Goal: Information Seeking & Learning: Learn about a topic

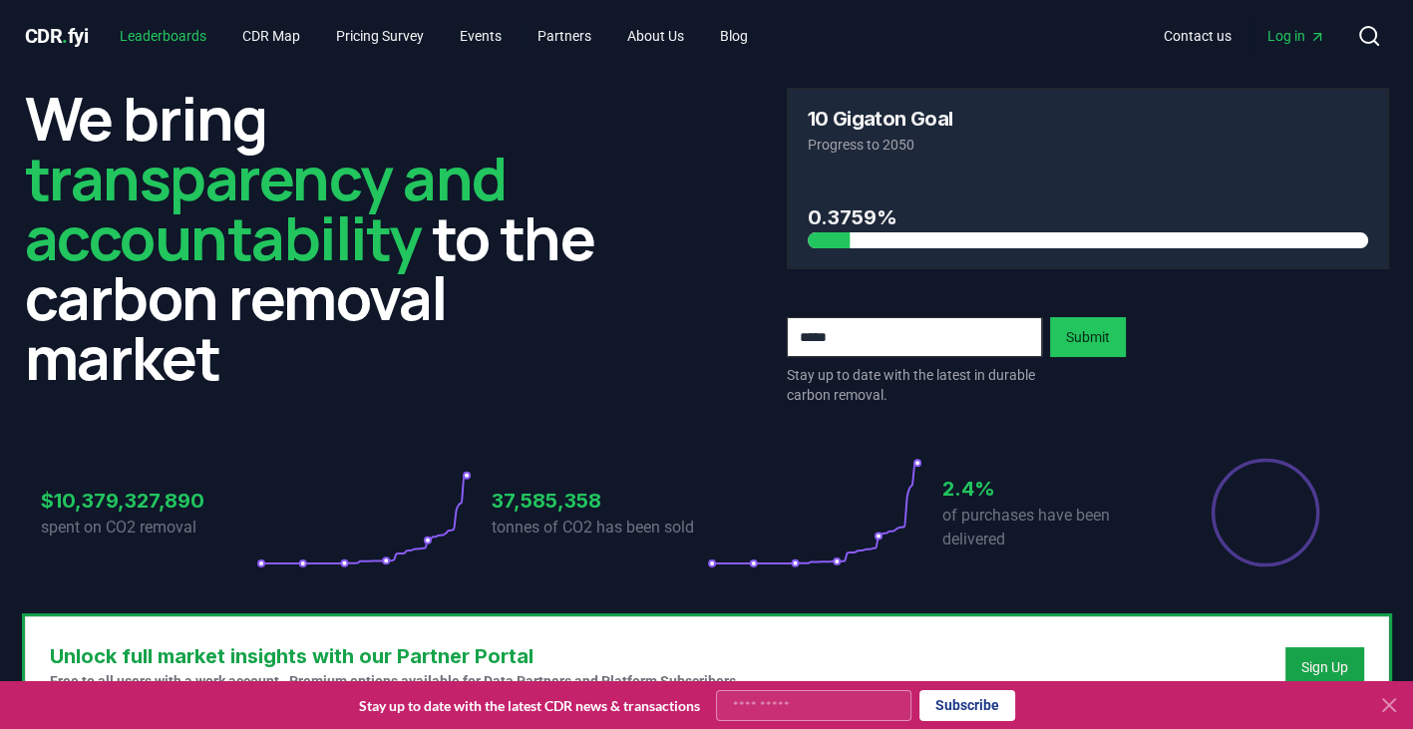
click at [148, 33] on link "Leaderboards" at bounding box center [163, 36] width 119 height 36
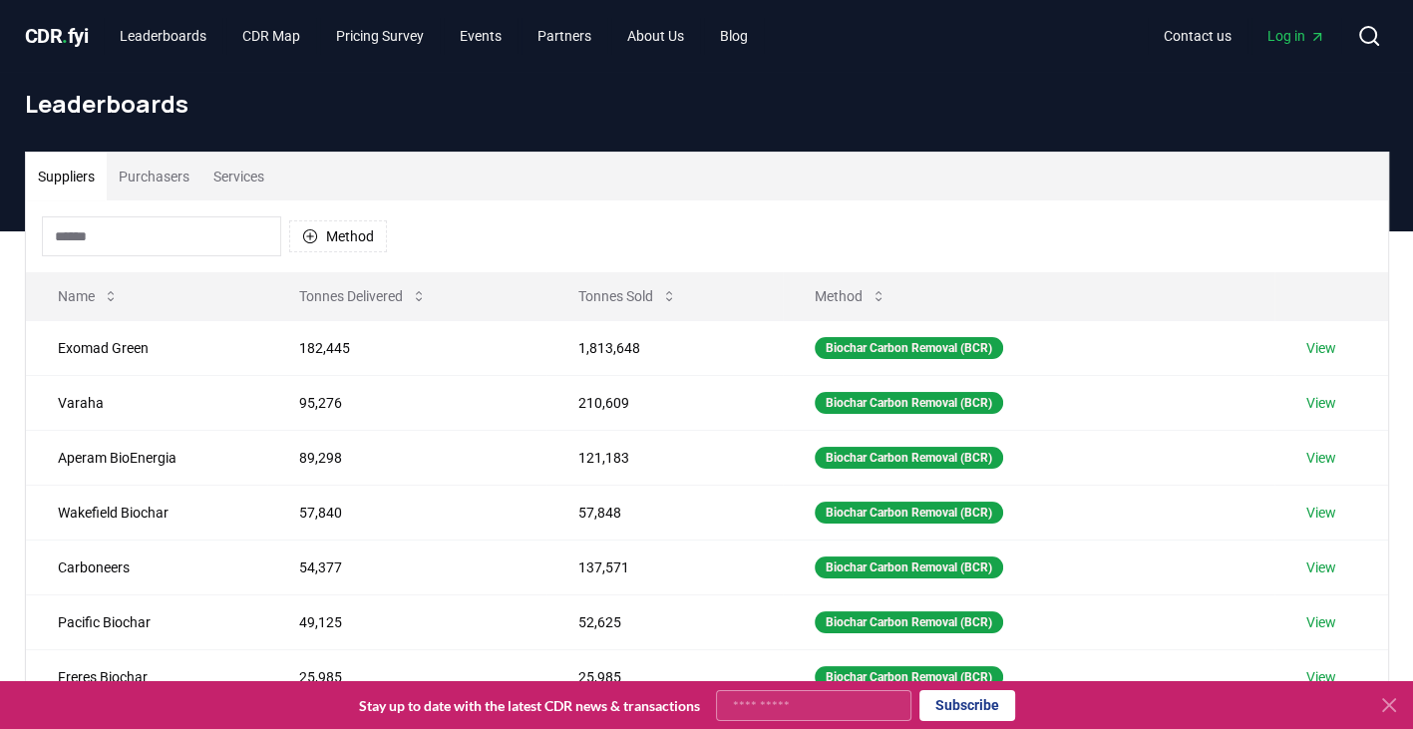
click at [82, 237] on input at bounding box center [161, 236] width 239 height 40
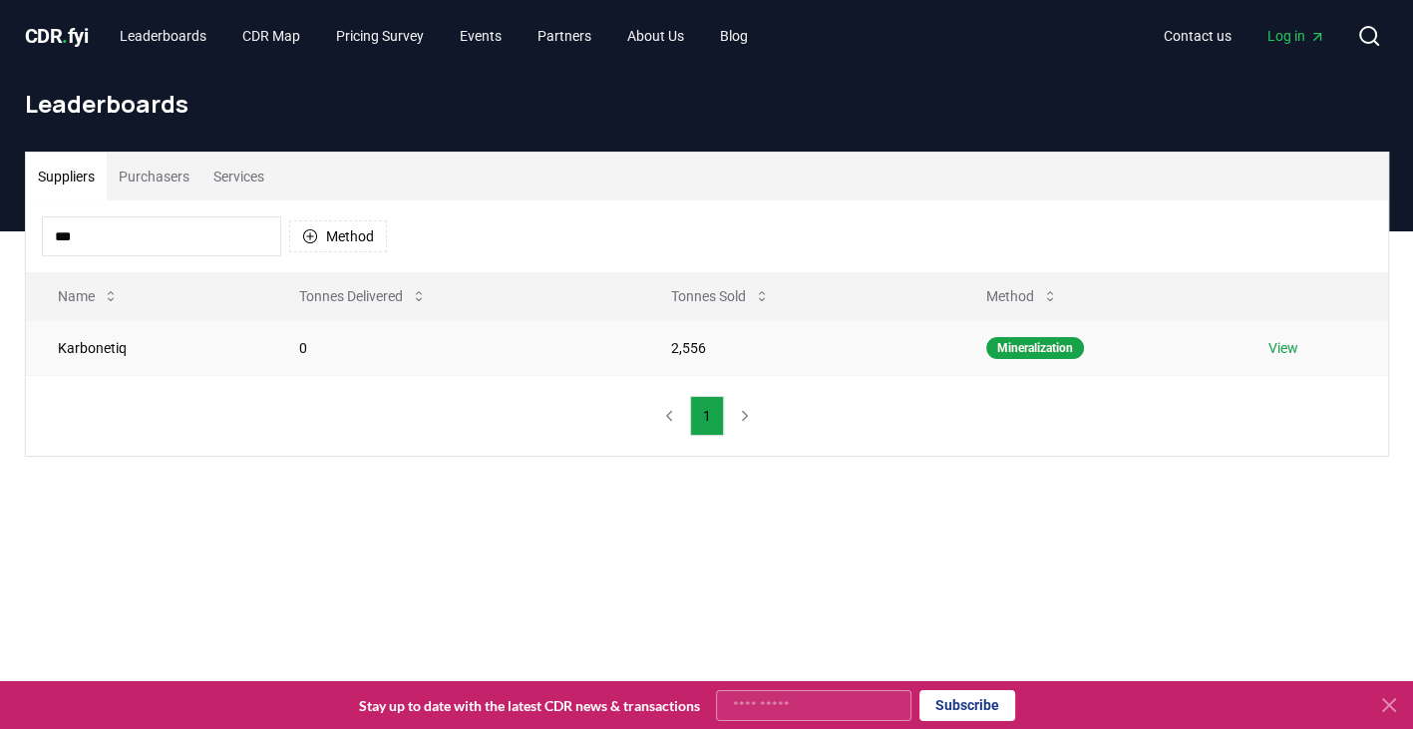
click at [73, 346] on td "Karbonetiq" at bounding box center [147, 347] width 242 height 55
drag, startPoint x: 82, startPoint y: 233, endPoint x: -9, endPoint y: 243, distance: 91.3
click at [0, 243] on html "CDR . fyi Leaderboards CDR Map Pricing Survey Events Partners About Us Blog Con…" at bounding box center [706, 626] width 1413 height 1252
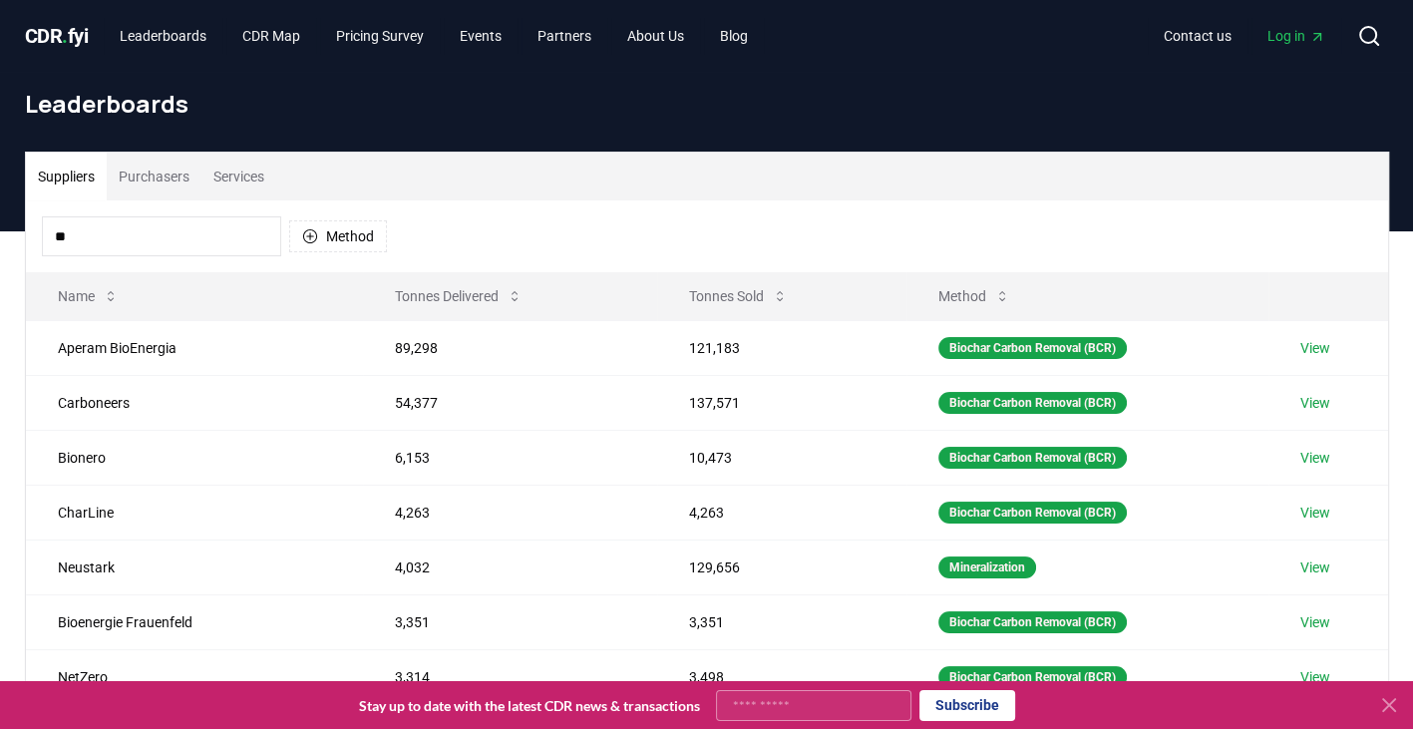
type input "*"
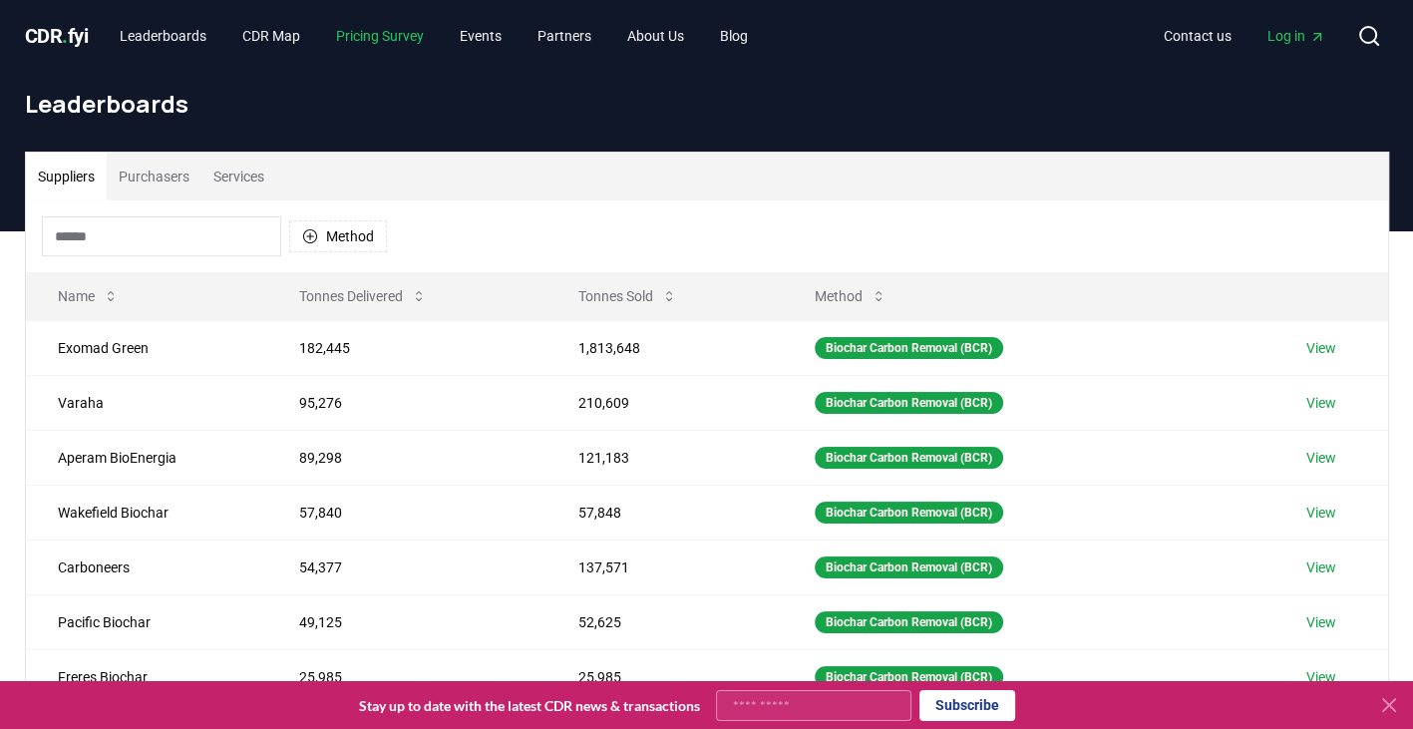
click at [387, 39] on link "Pricing Survey" at bounding box center [380, 36] width 120 height 36
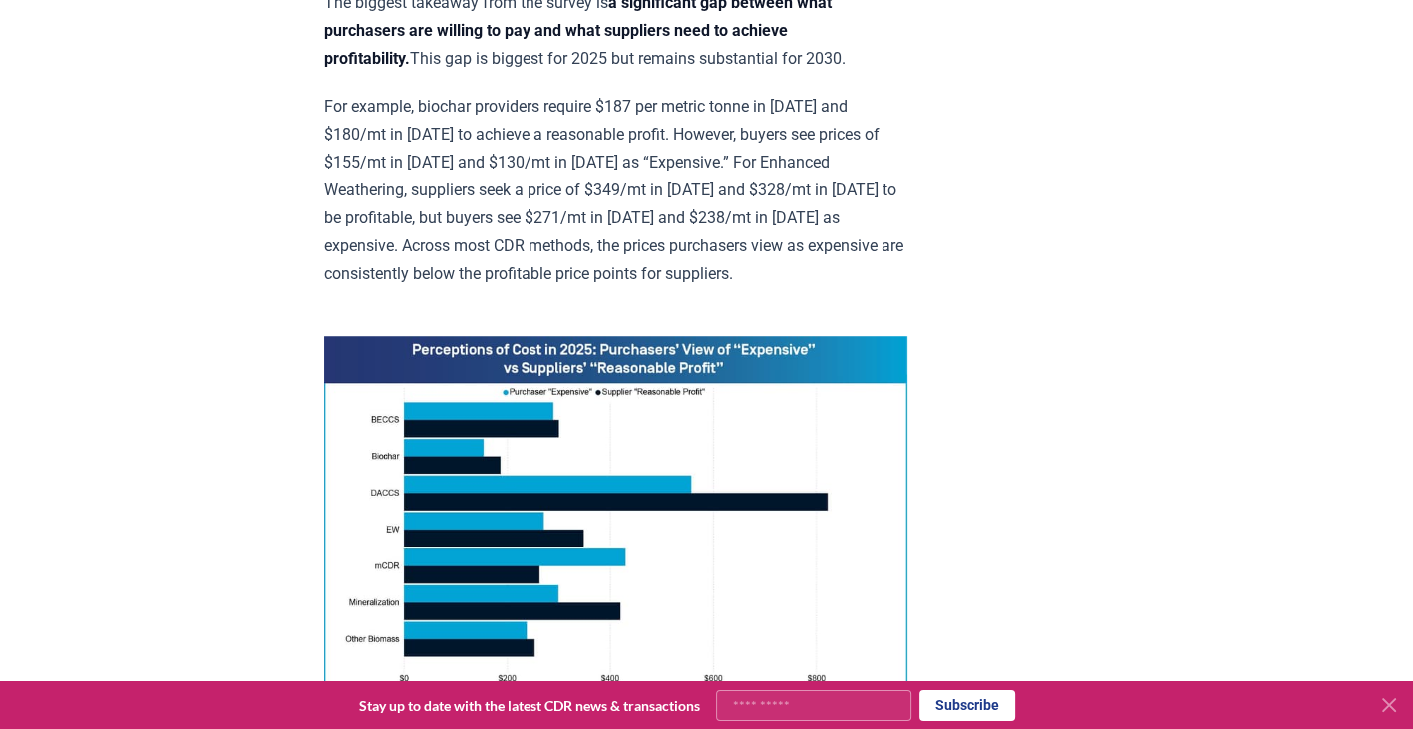
scroll to position [1396, 0]
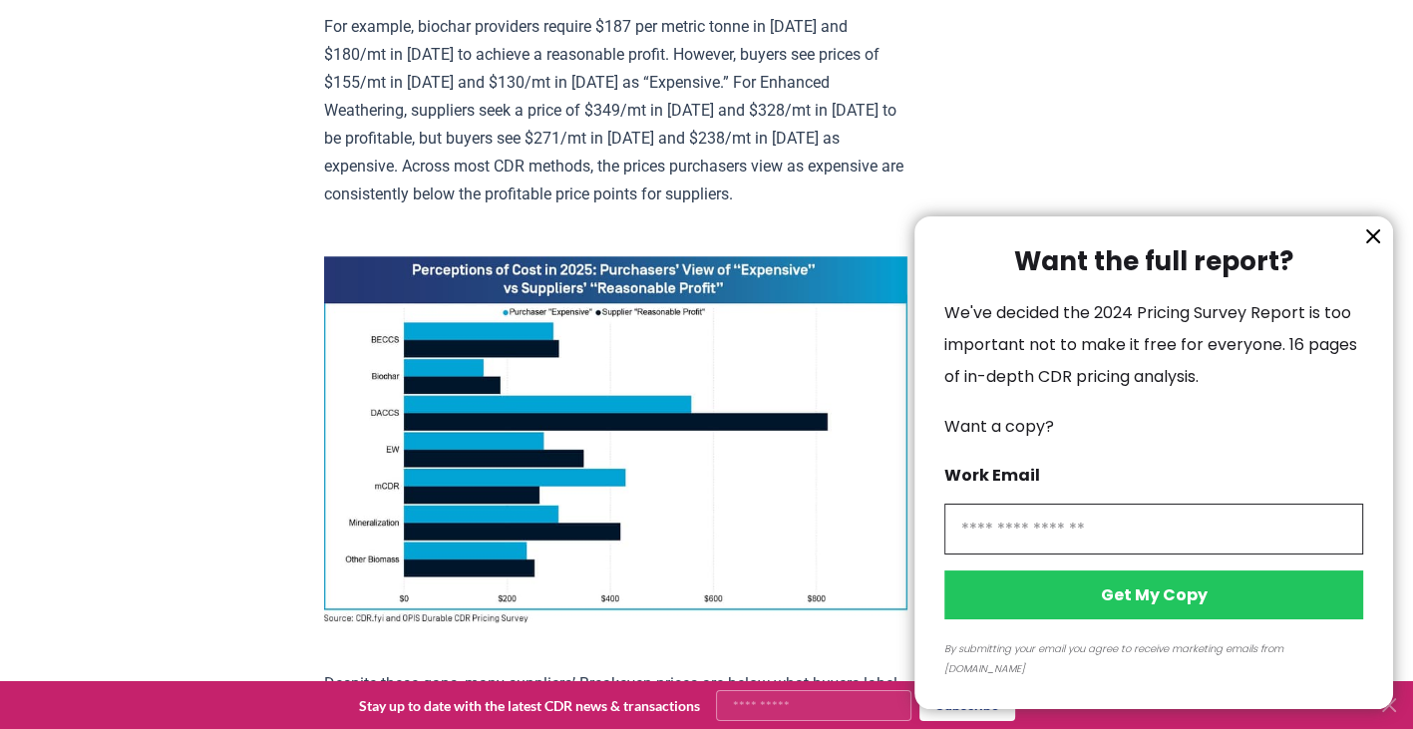
click at [1372, 246] on button "information" at bounding box center [1374, 236] width 30 height 30
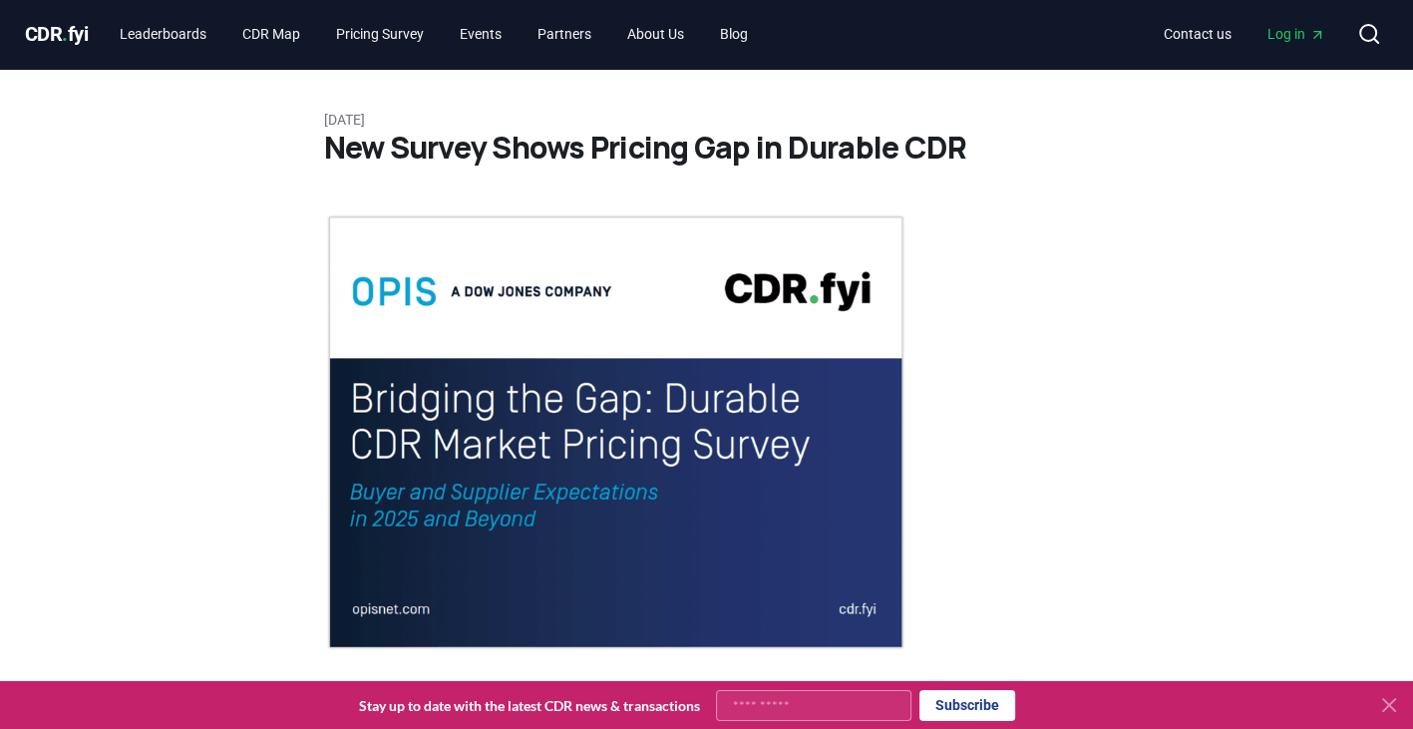
scroll to position [0, 0]
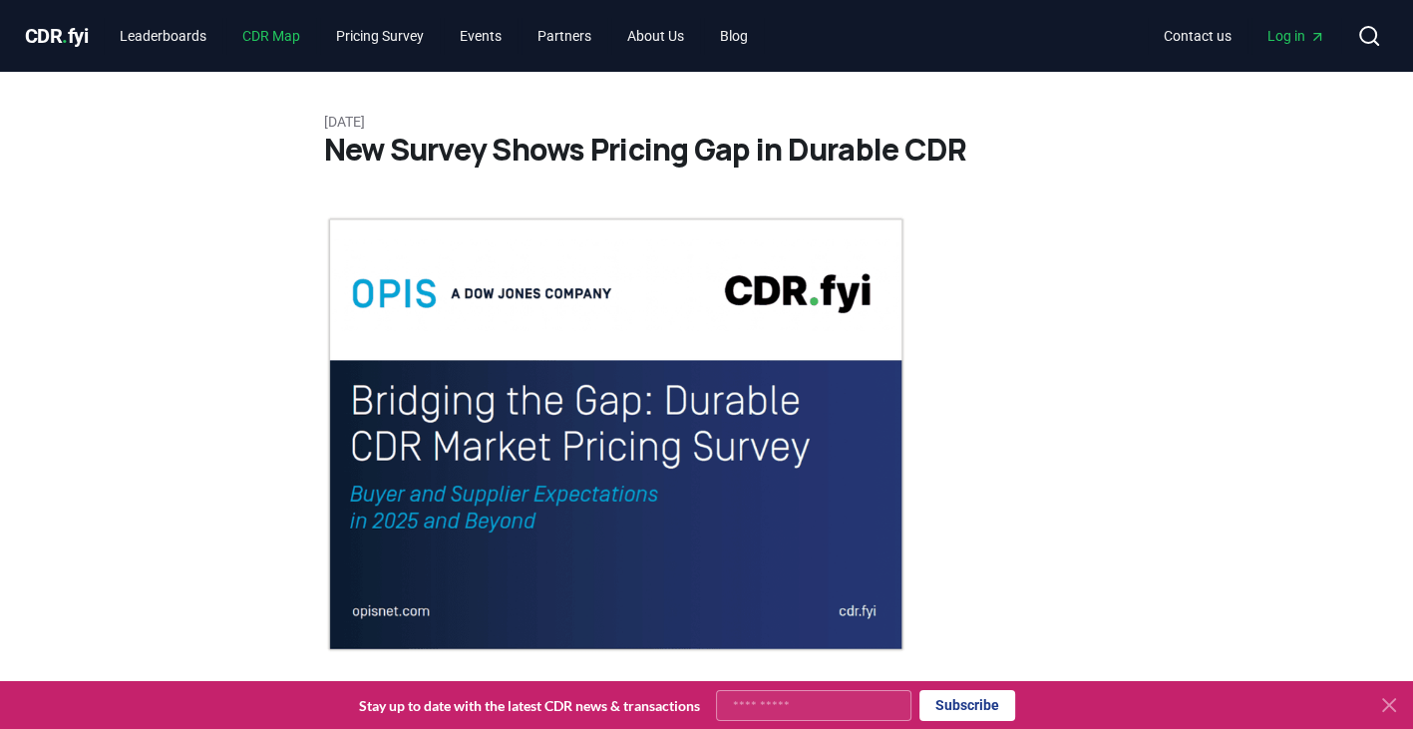
click at [263, 36] on link "CDR Map" at bounding box center [271, 36] width 90 height 36
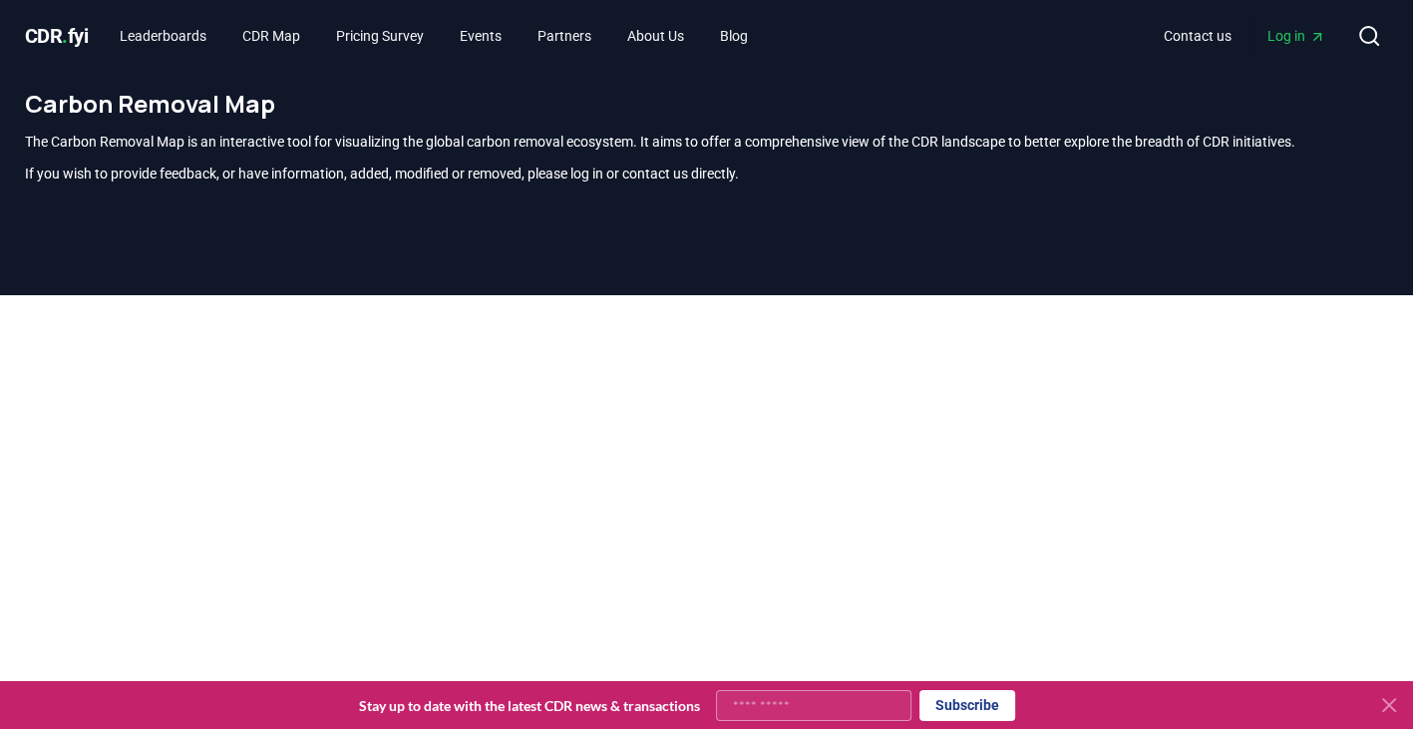
scroll to position [587, 0]
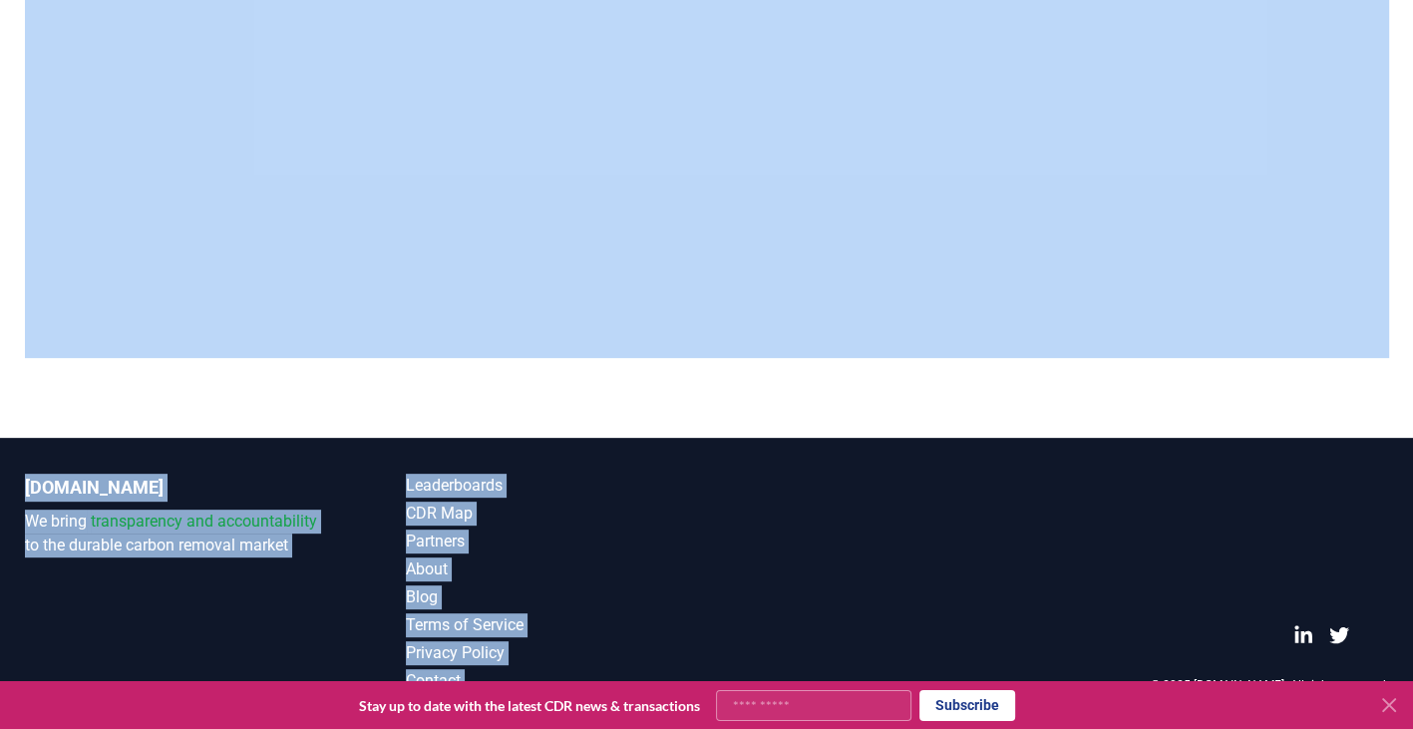
drag, startPoint x: 1104, startPoint y: 414, endPoint x: 1090, endPoint y: 598, distance: 185.1
click at [1090, 598] on div "CDR . fyi Leaderboards CDR Map Pricing Survey Events Partners About Us Blog Con…" at bounding box center [706, 71] width 1413 height 1316
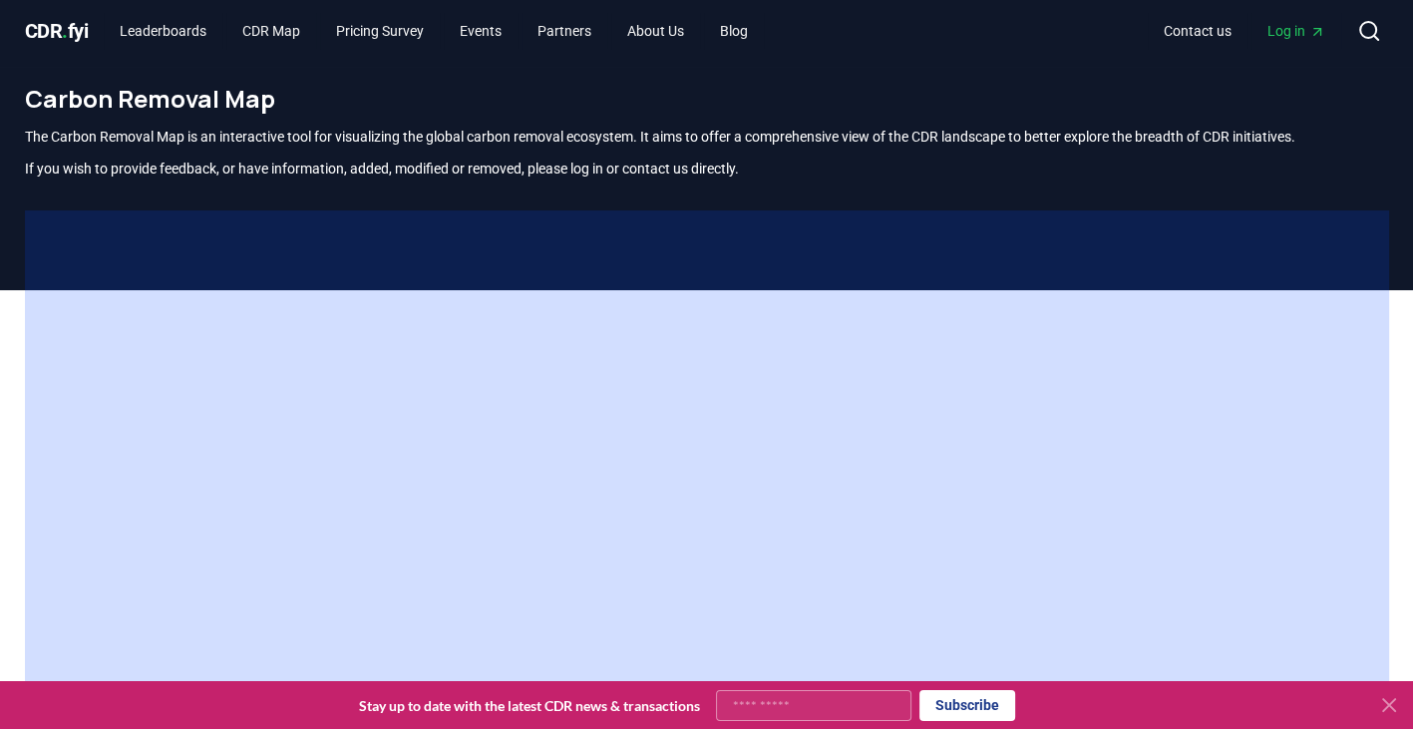
scroll to position [0, 0]
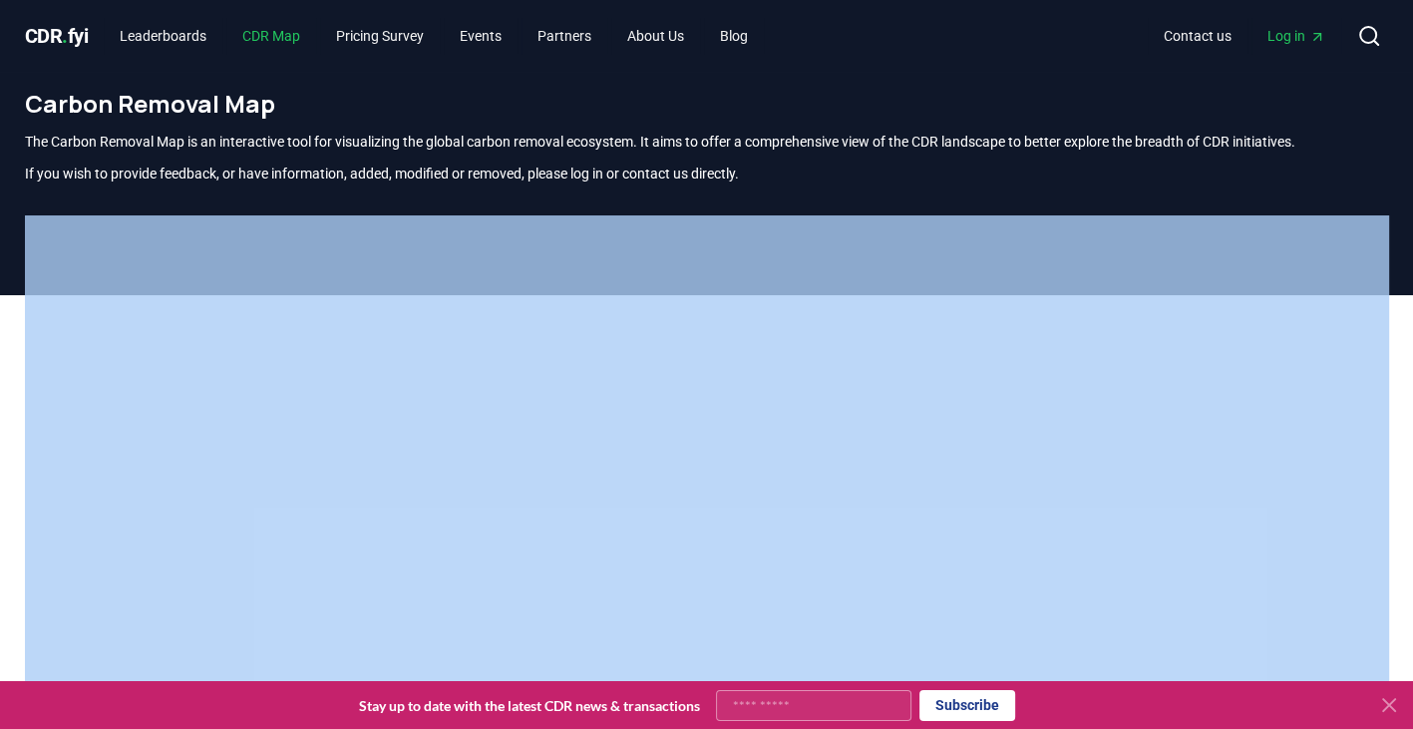
click at [274, 29] on link "CDR Map" at bounding box center [271, 36] width 90 height 36
click at [404, 34] on link "Pricing Survey" at bounding box center [380, 36] width 120 height 36
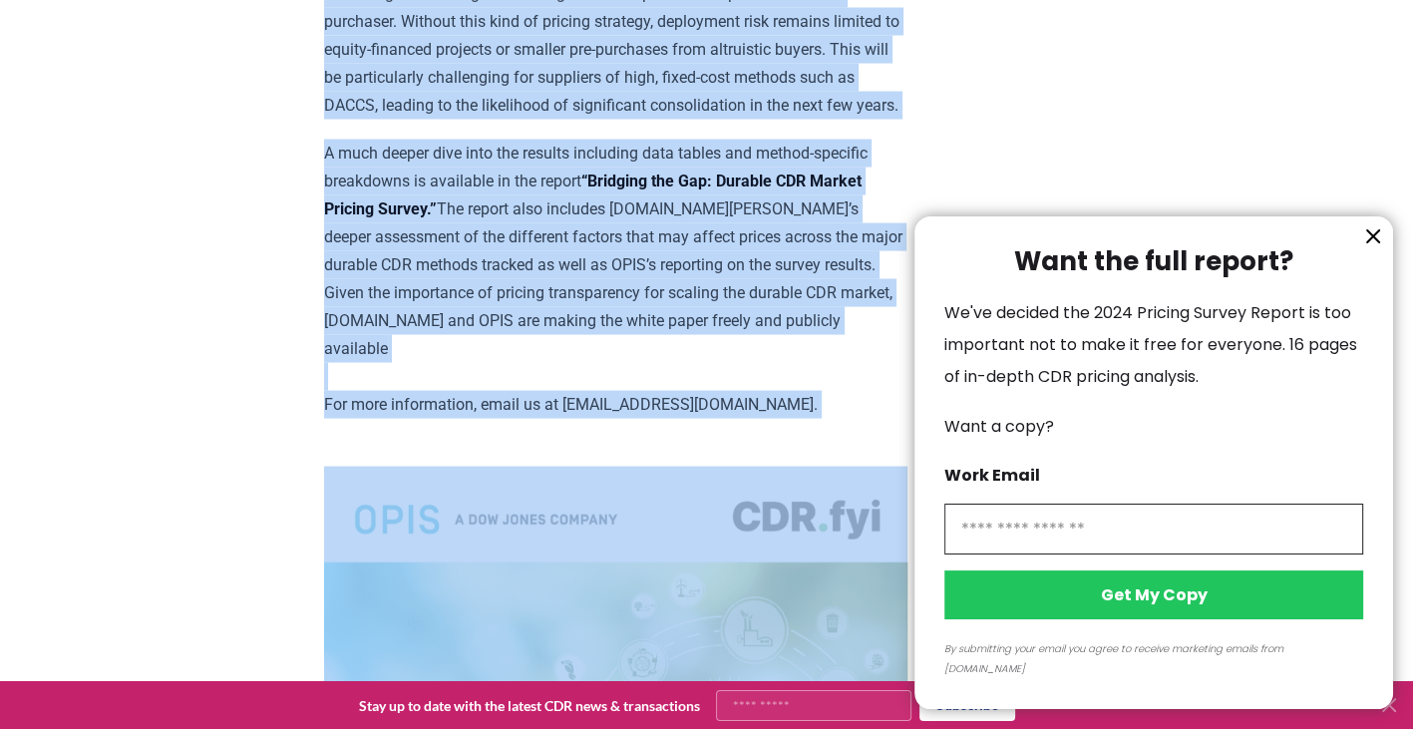
scroll to position [3132, 0]
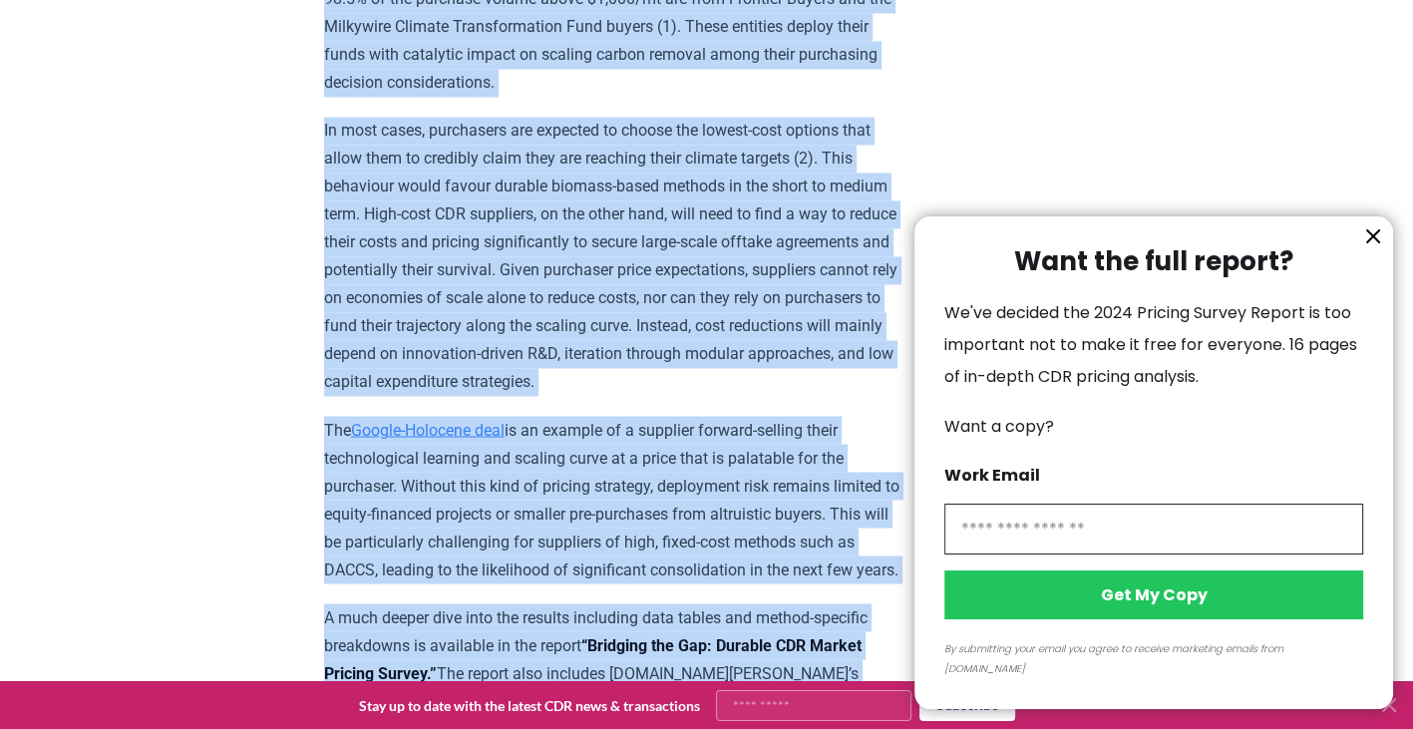
click at [1374, 242] on icon "information" at bounding box center [1374, 236] width 12 height 12
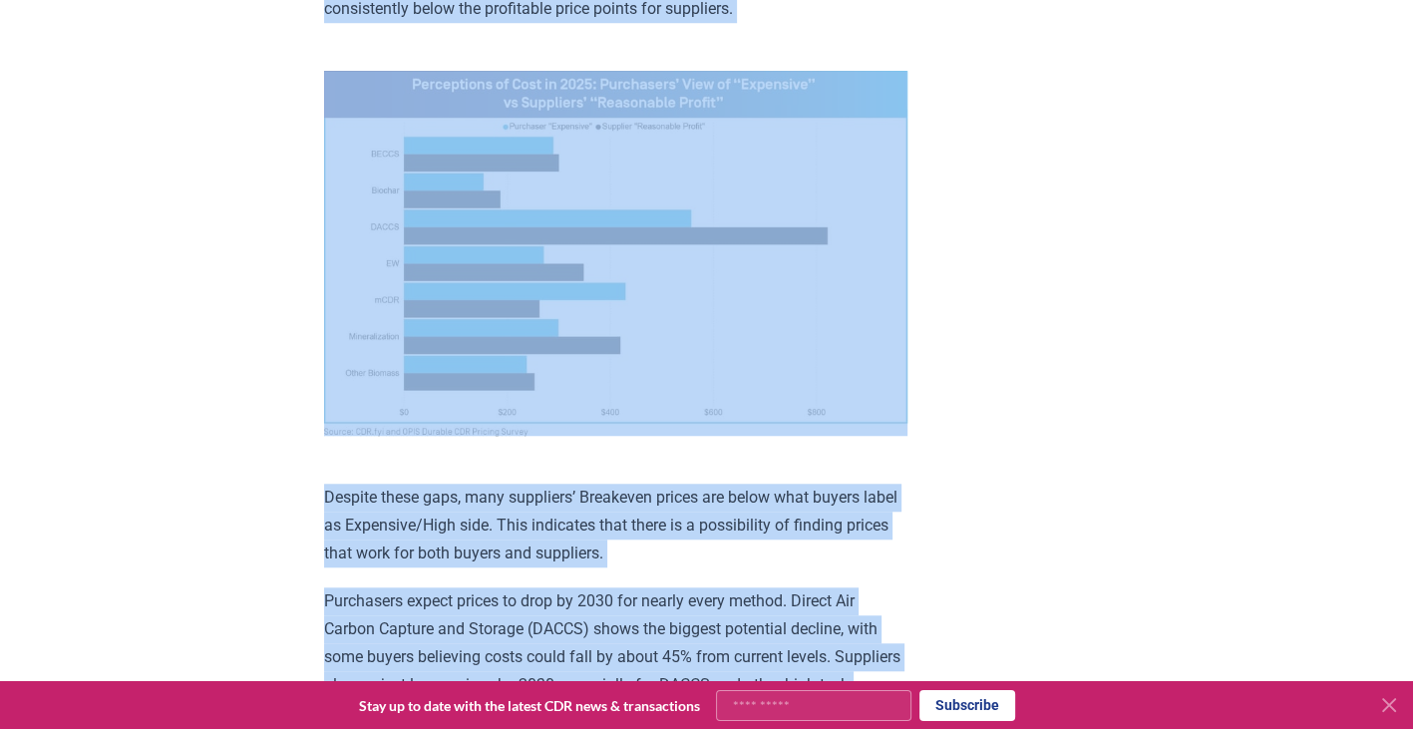
scroll to position [1337, 0]
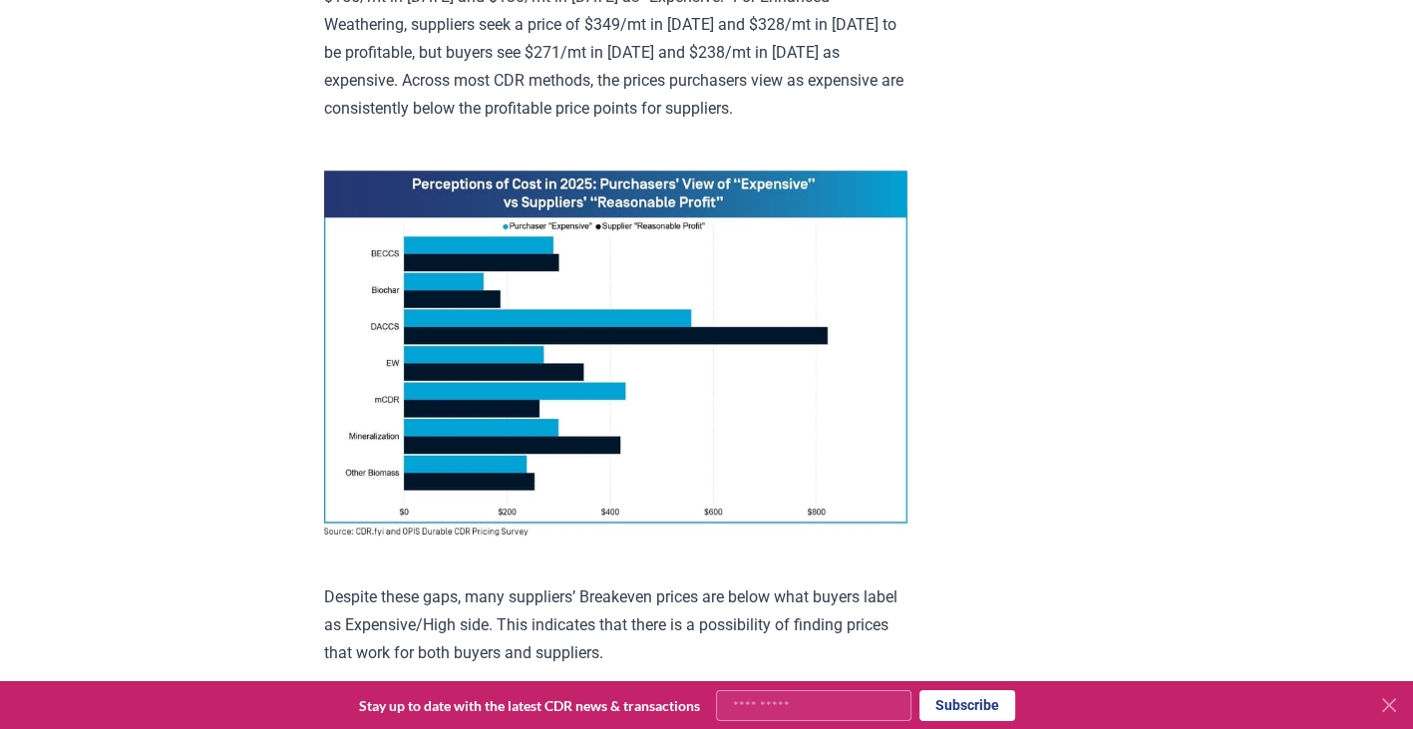
click at [777, 708] on input "Your email" at bounding box center [814, 705] width 196 height 31
type input "**********"
click at [982, 700] on button "Subscribe" at bounding box center [968, 705] width 96 height 31
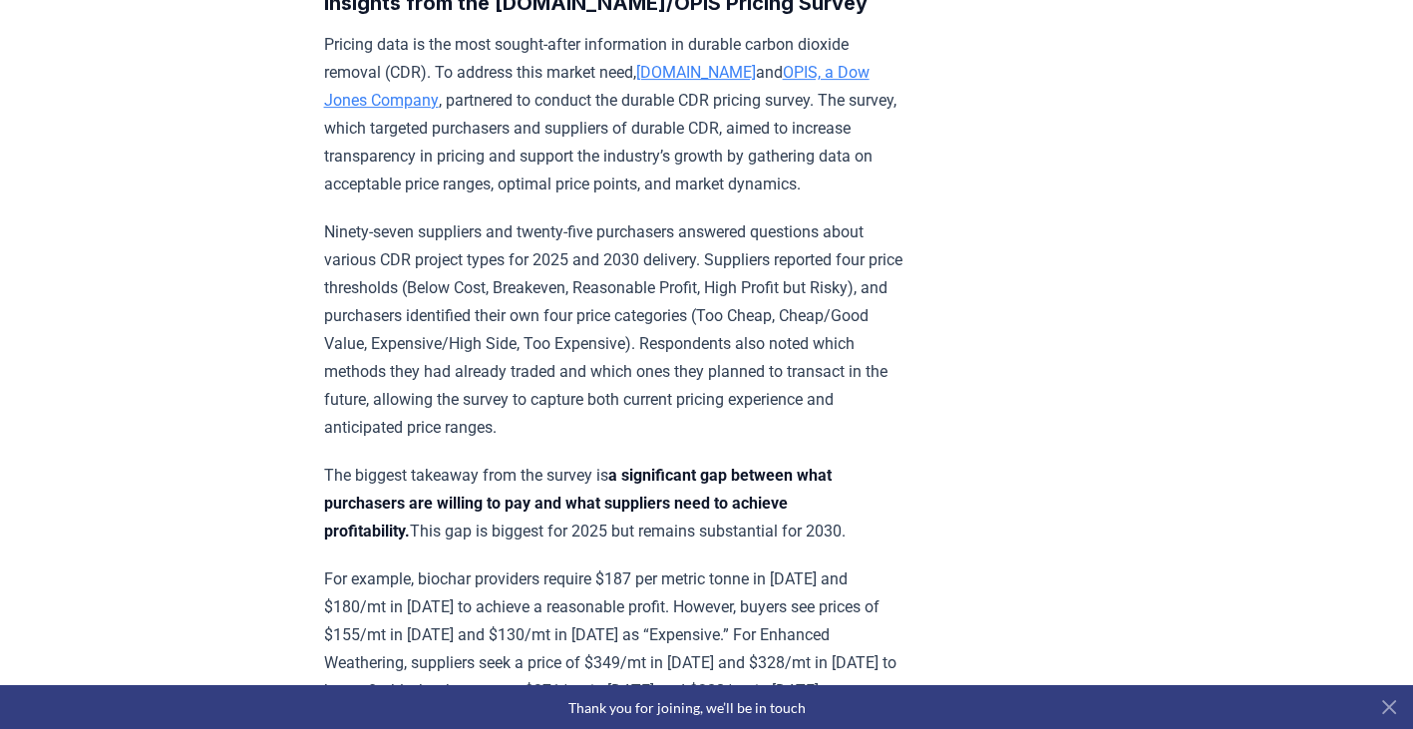
scroll to position [0, 0]
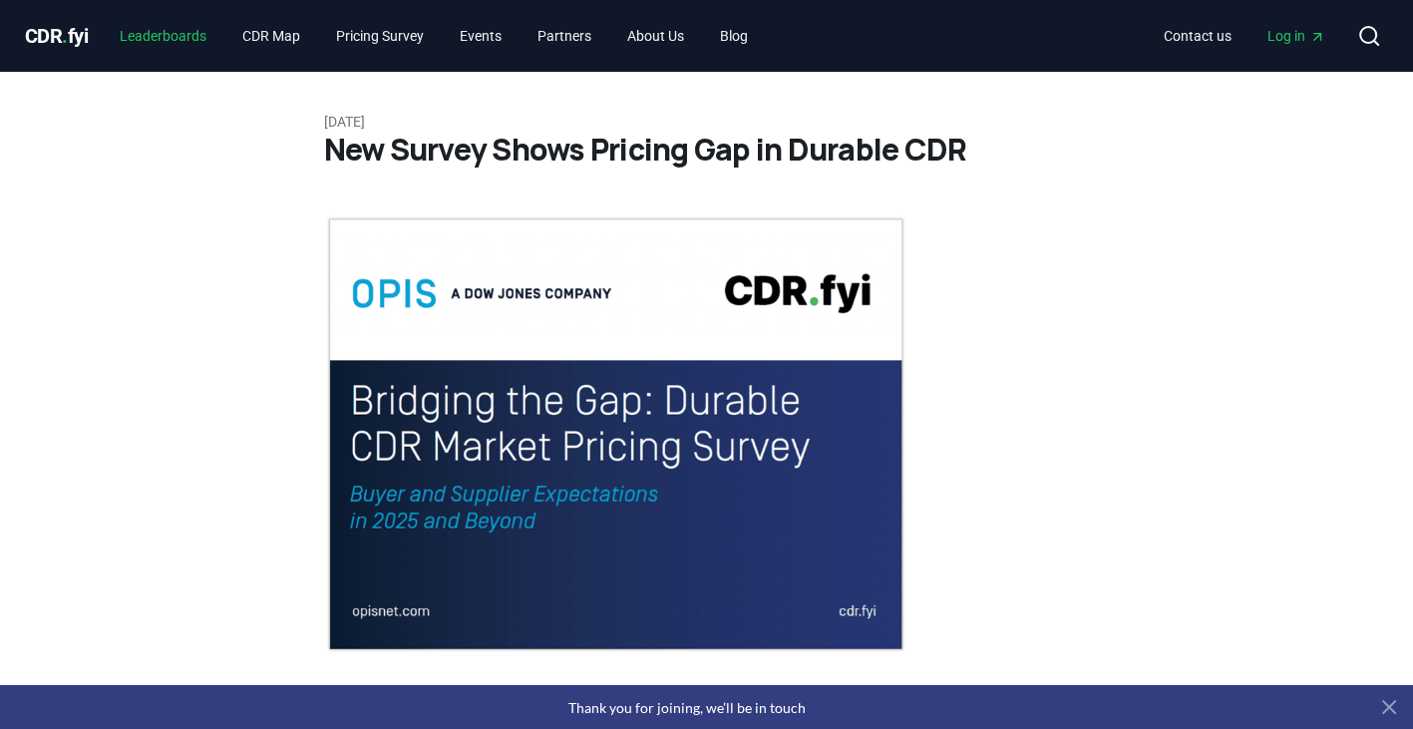
click at [147, 33] on link "Leaderboards" at bounding box center [163, 36] width 119 height 36
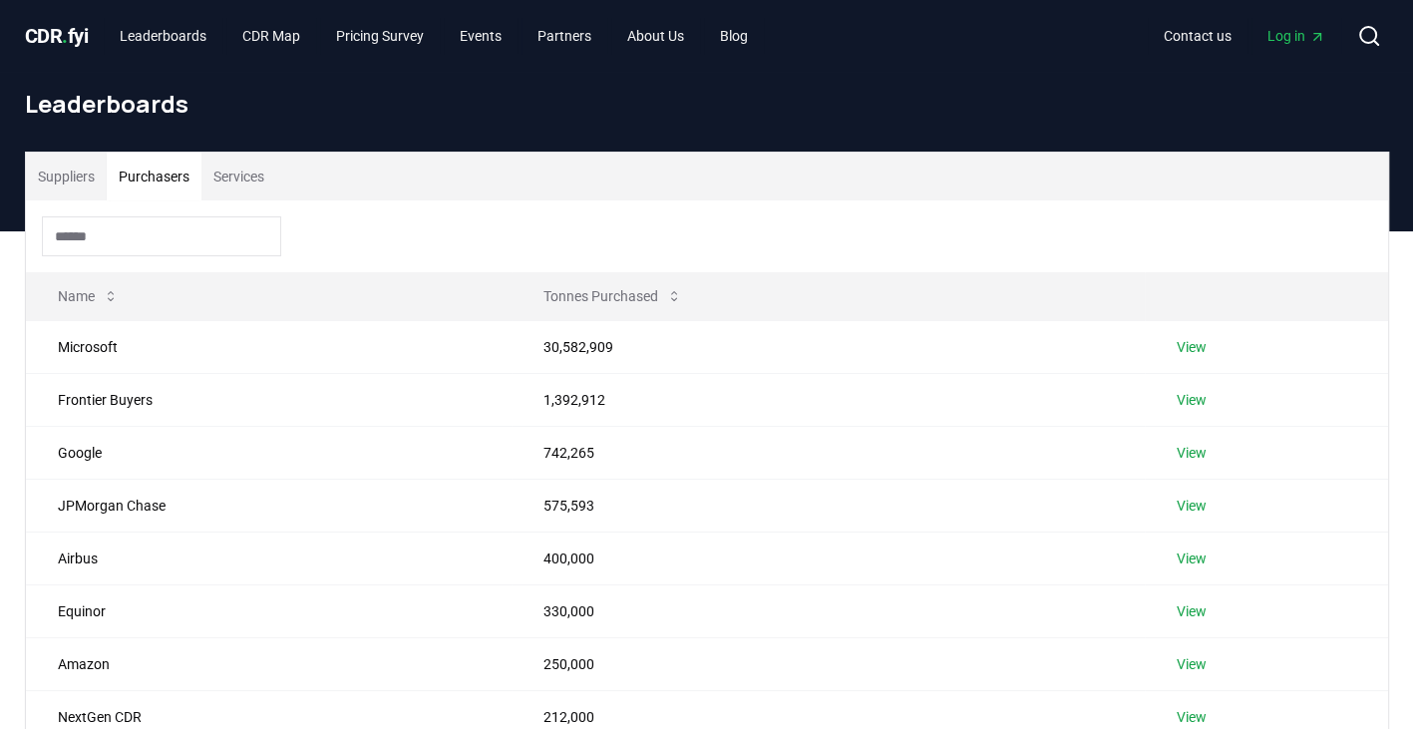
click at [144, 175] on button "Purchasers" at bounding box center [154, 177] width 95 height 48
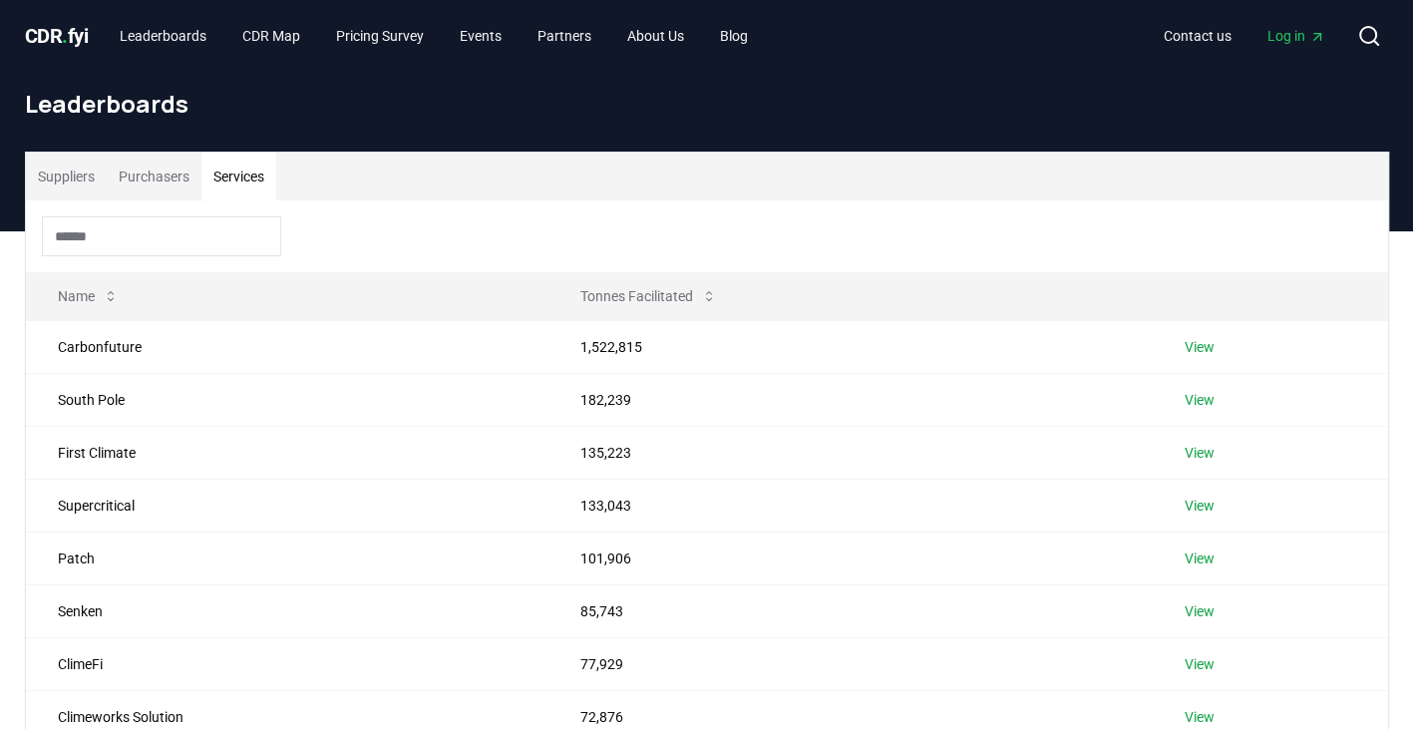
click at [236, 178] on button "Services" at bounding box center [238, 177] width 75 height 48
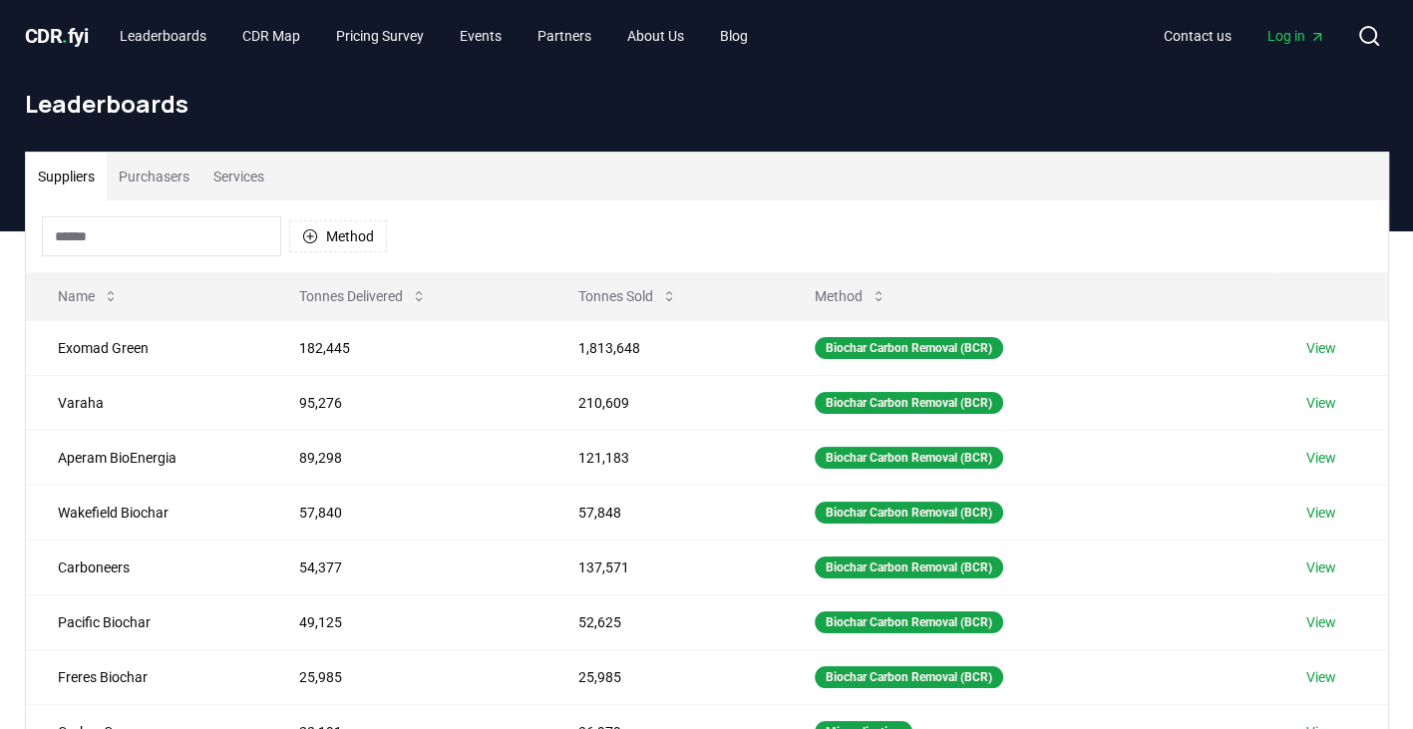
click at [66, 180] on button "Suppliers" at bounding box center [66, 177] width 81 height 48
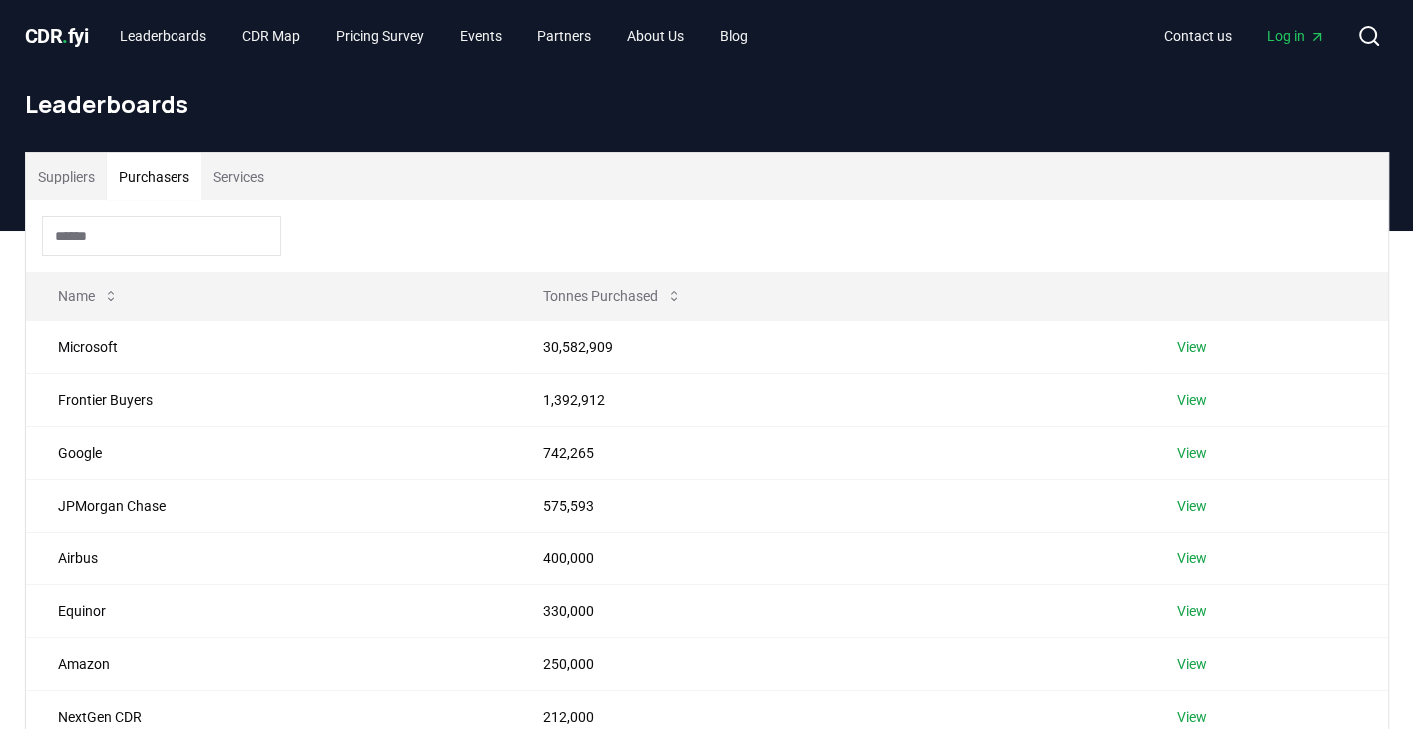
click at [152, 178] on button "Purchasers" at bounding box center [154, 177] width 95 height 48
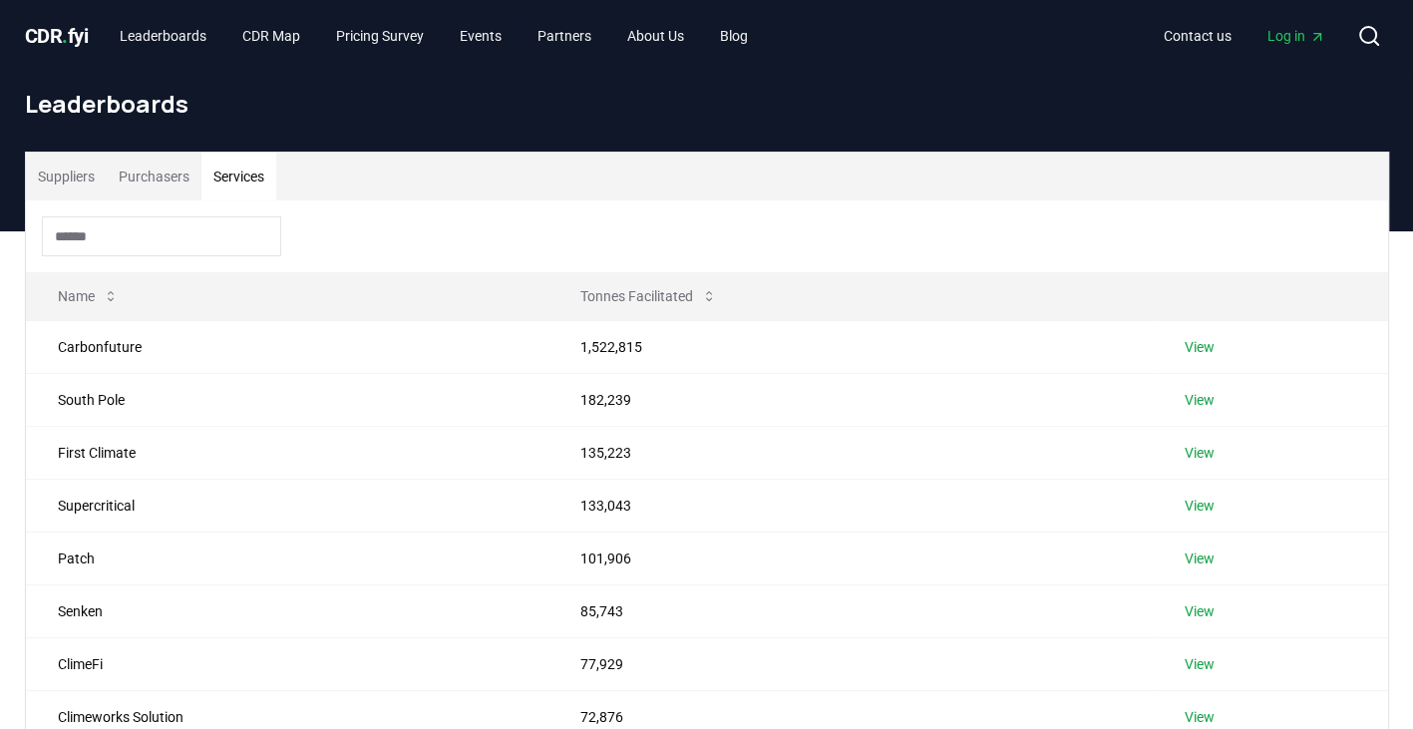
click at [257, 170] on button "Services" at bounding box center [238, 177] width 75 height 48
click at [73, 177] on button "Suppliers" at bounding box center [66, 177] width 81 height 48
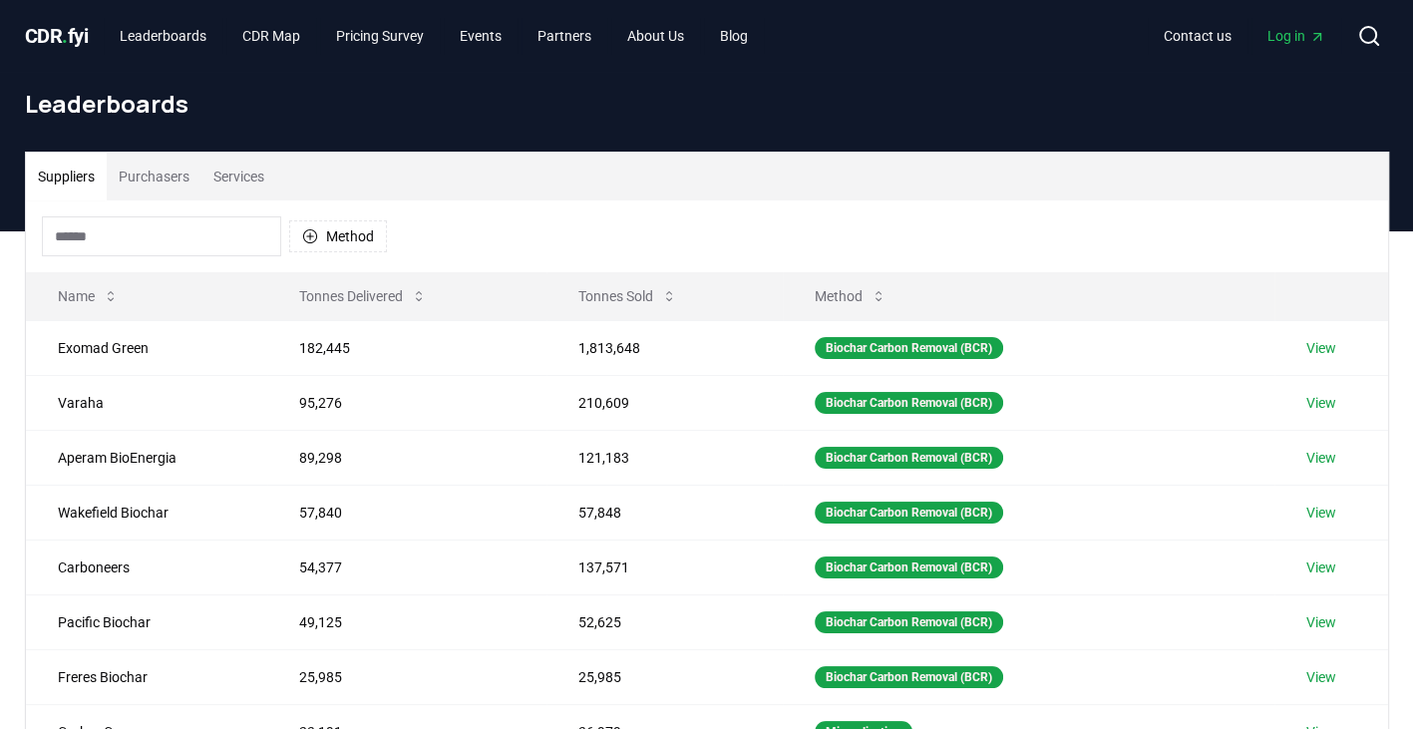
click at [72, 228] on input at bounding box center [161, 236] width 239 height 40
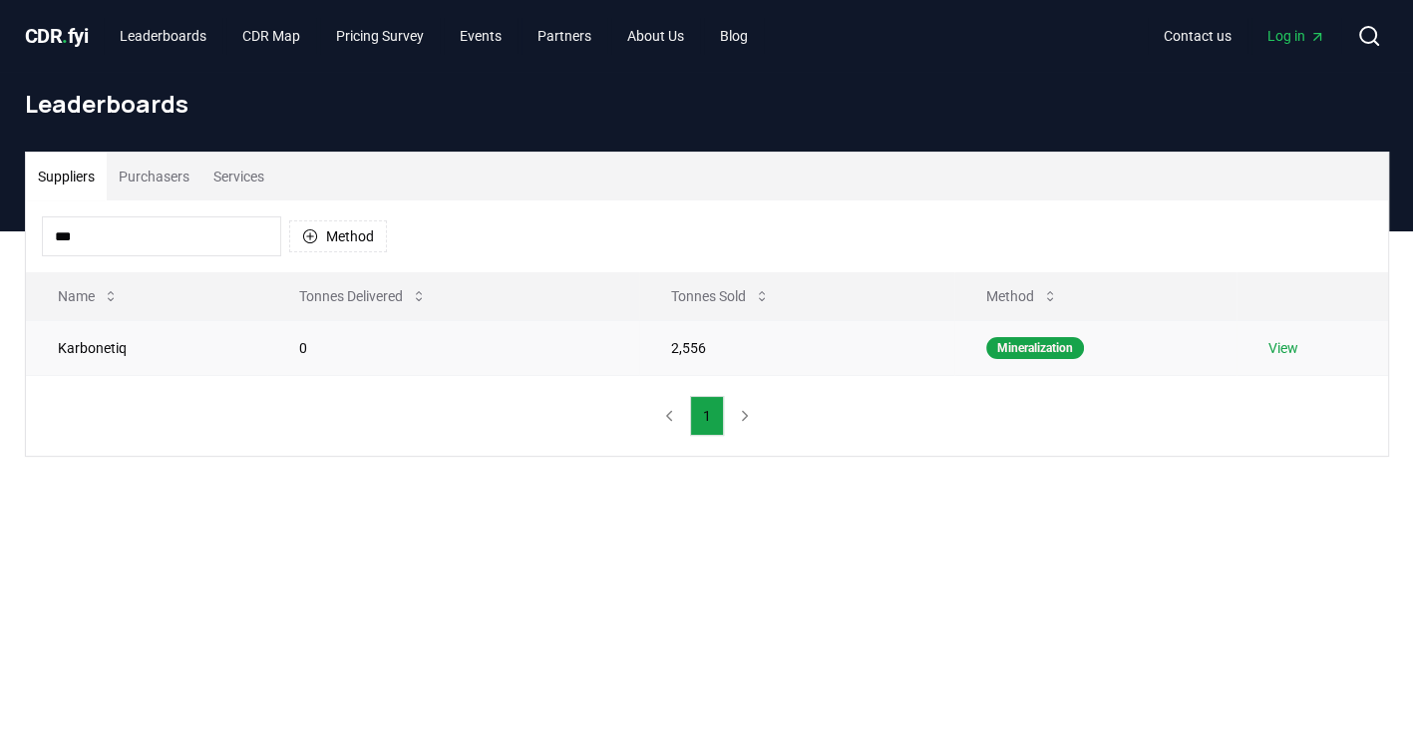
type input "***"
click at [1286, 346] on link "View" at bounding box center [1284, 348] width 30 height 20
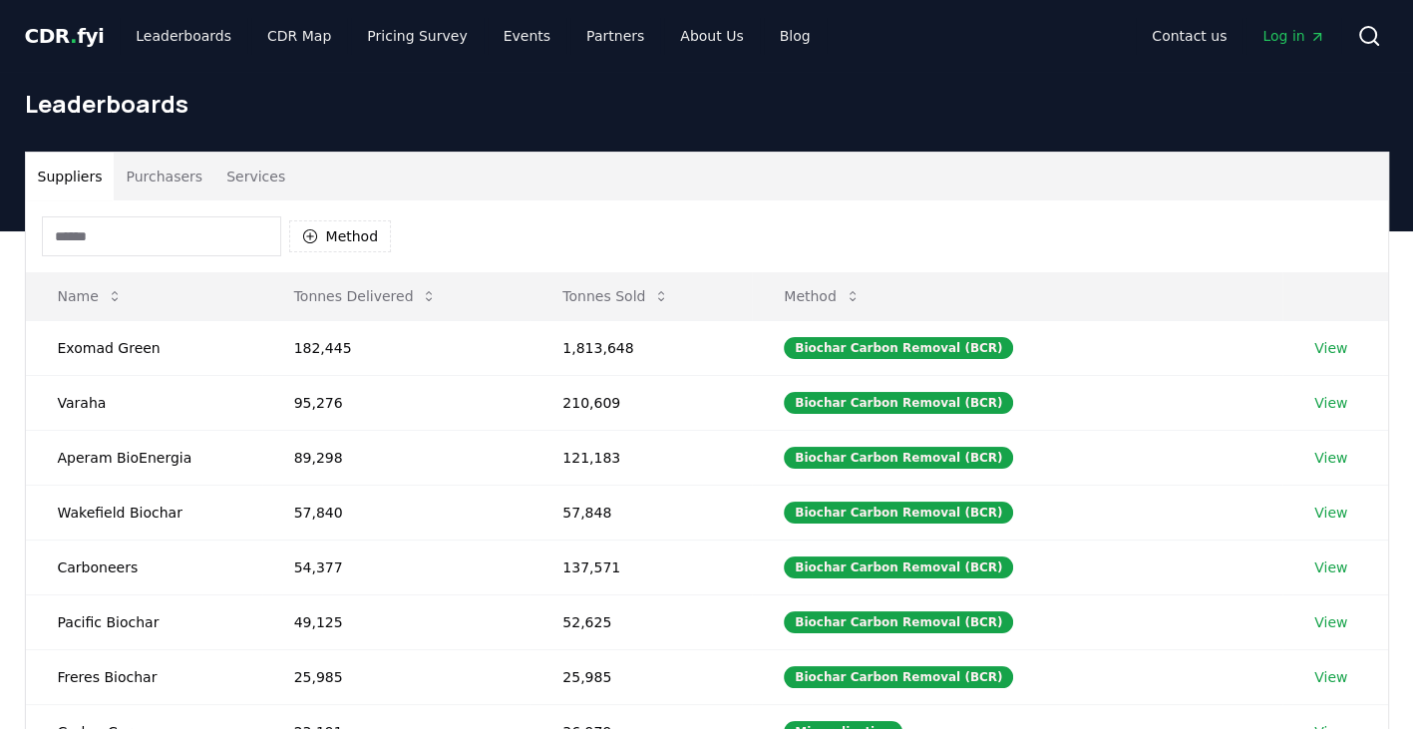
click at [72, 171] on button "Suppliers" at bounding box center [70, 177] width 89 height 48
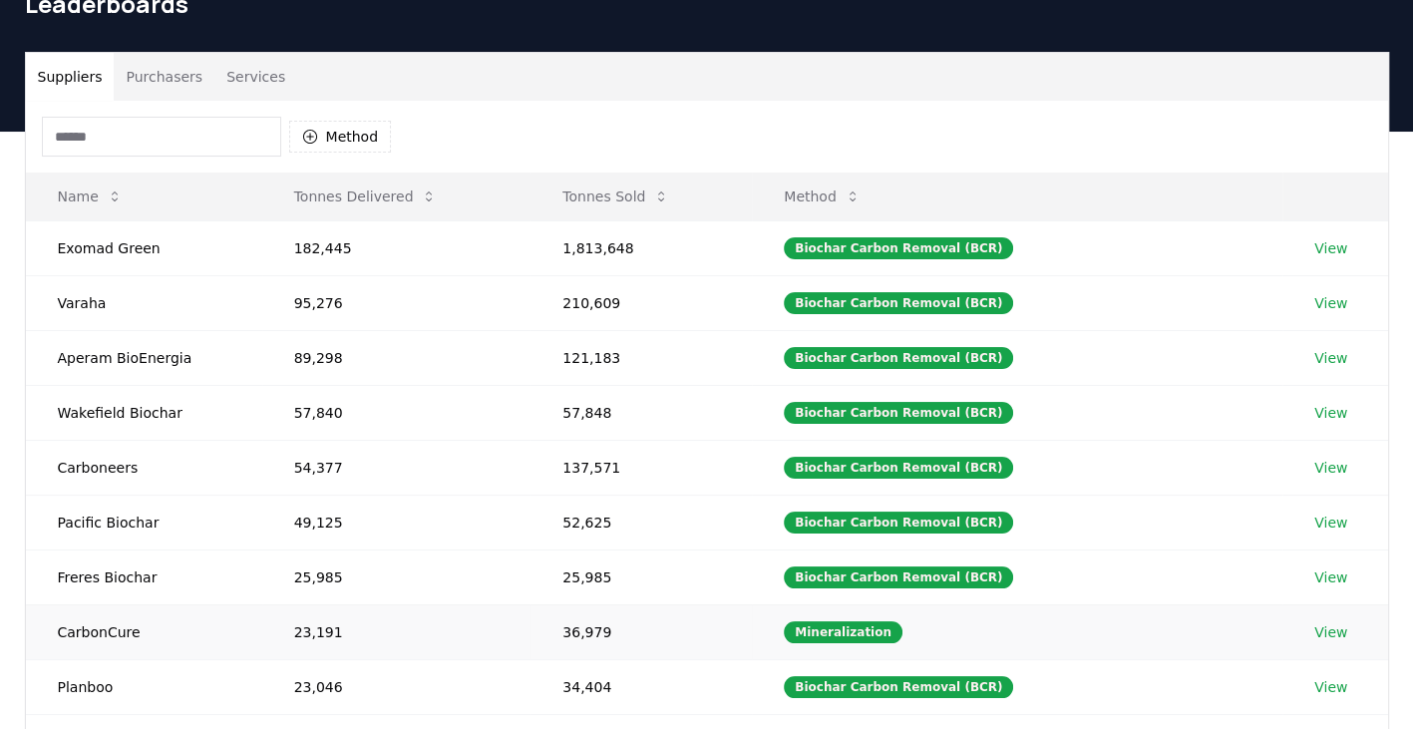
click at [1329, 631] on link "View" at bounding box center [1331, 632] width 33 height 20
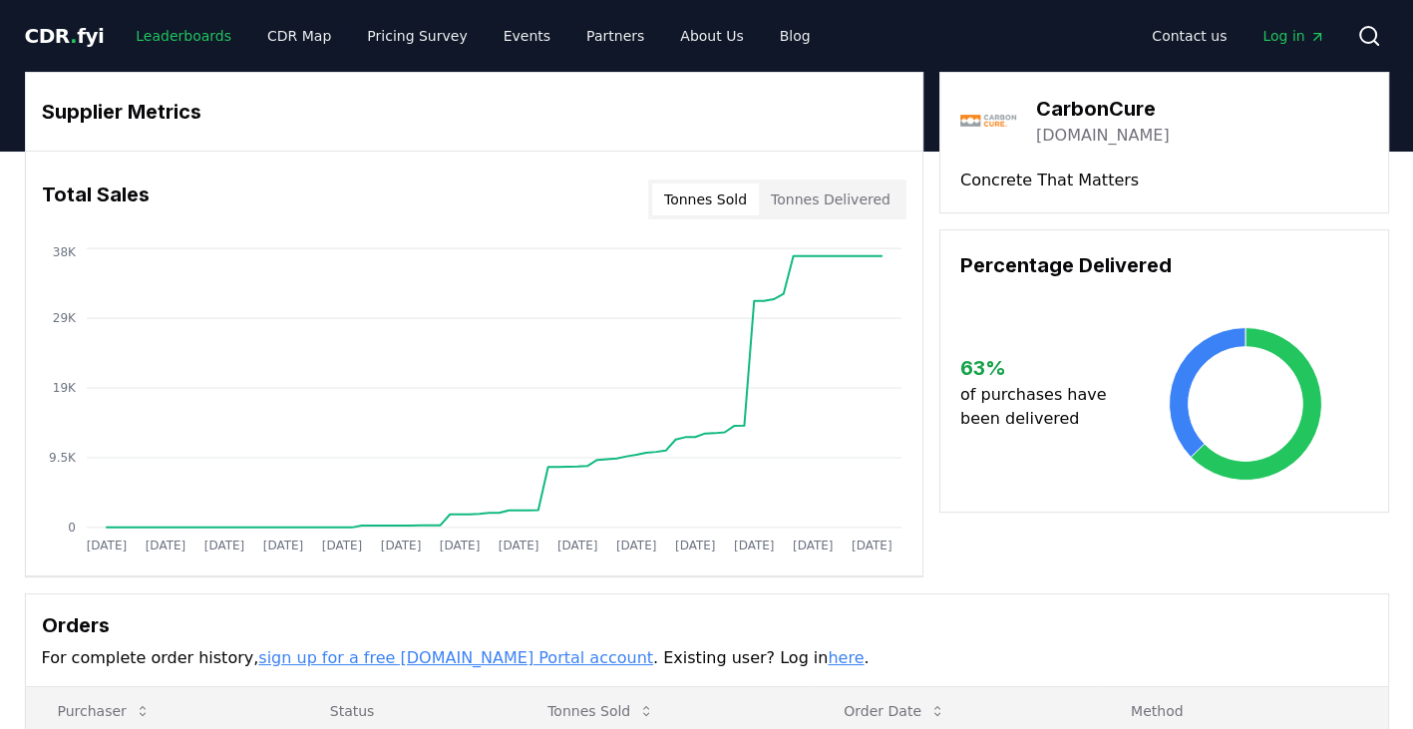
click at [154, 35] on link "Leaderboards" at bounding box center [184, 36] width 128 height 36
